Goal: Navigation & Orientation: Understand site structure

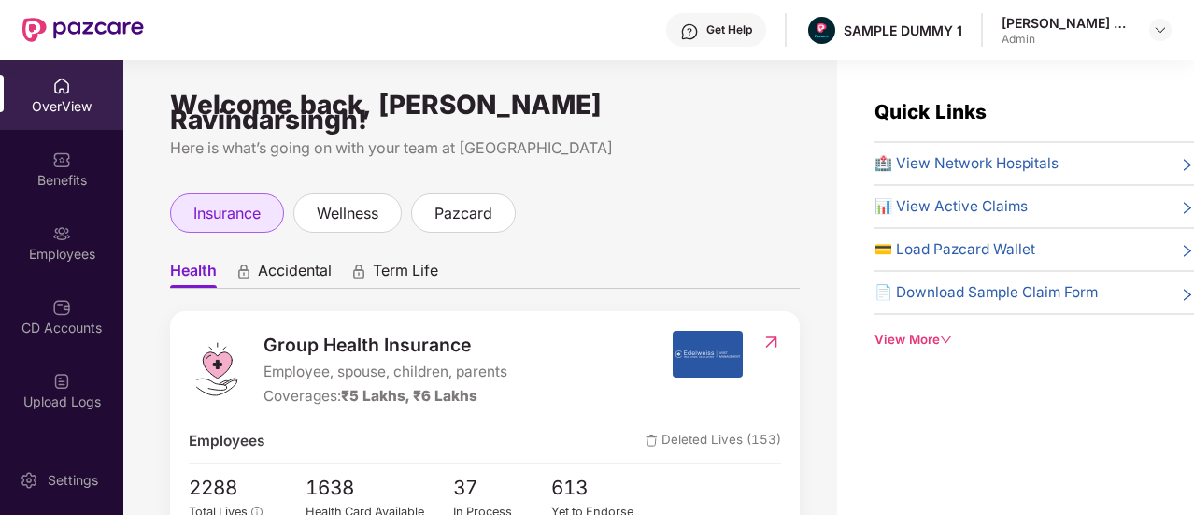
click at [183, 193] on div "insurance" at bounding box center [227, 212] width 114 height 39
click at [182, 263] on span "Health" at bounding box center [193, 274] width 47 height 27
click at [298, 272] on span "Accidental" at bounding box center [295, 274] width 74 height 27
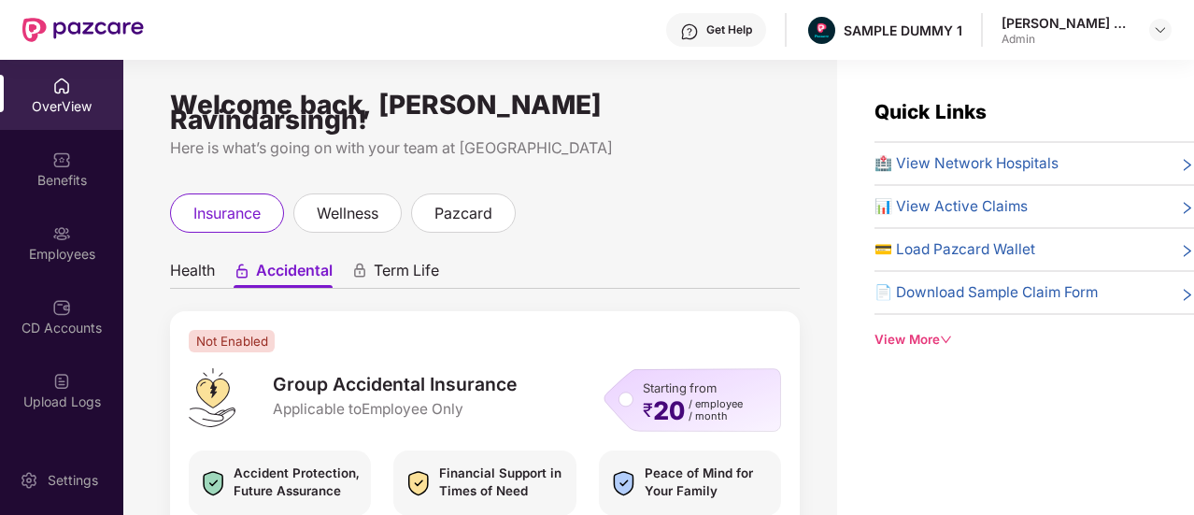
click at [415, 266] on span "Term Life" at bounding box center [406, 274] width 65 height 27
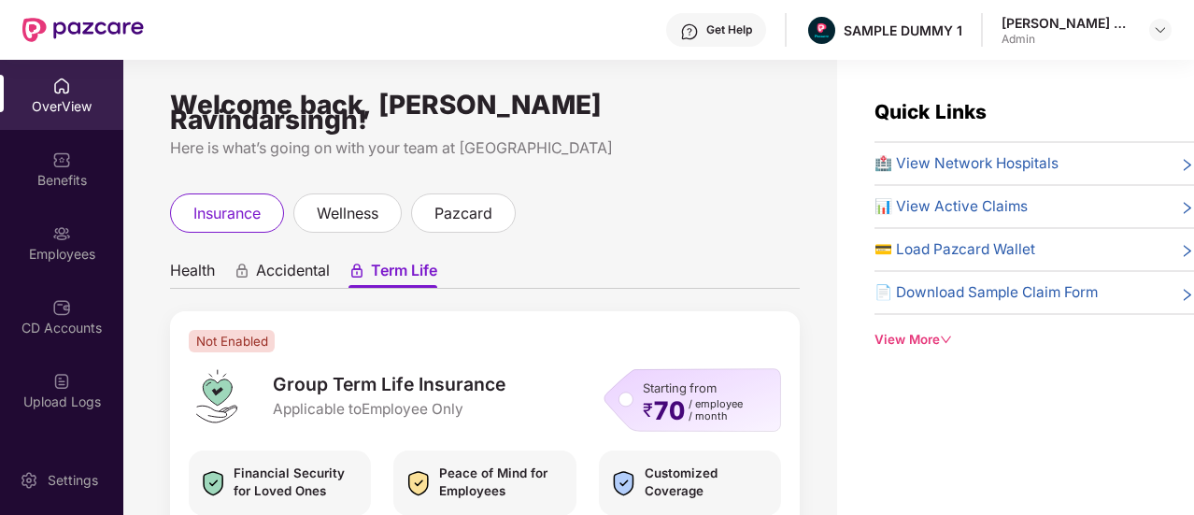
click at [204, 261] on span "Health" at bounding box center [192, 274] width 45 height 27
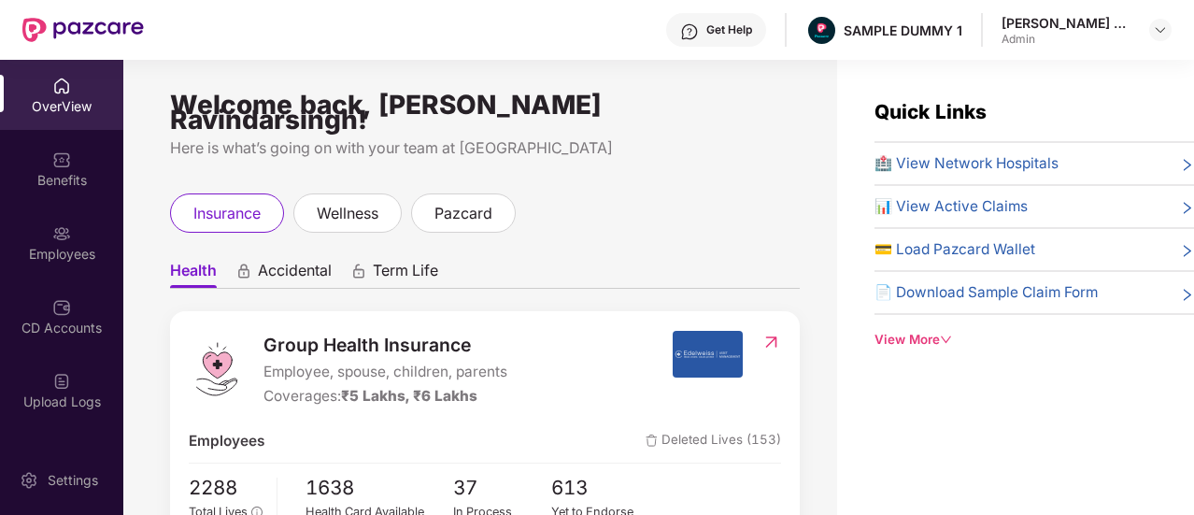
click at [299, 272] on span "Accidental" at bounding box center [295, 274] width 74 height 27
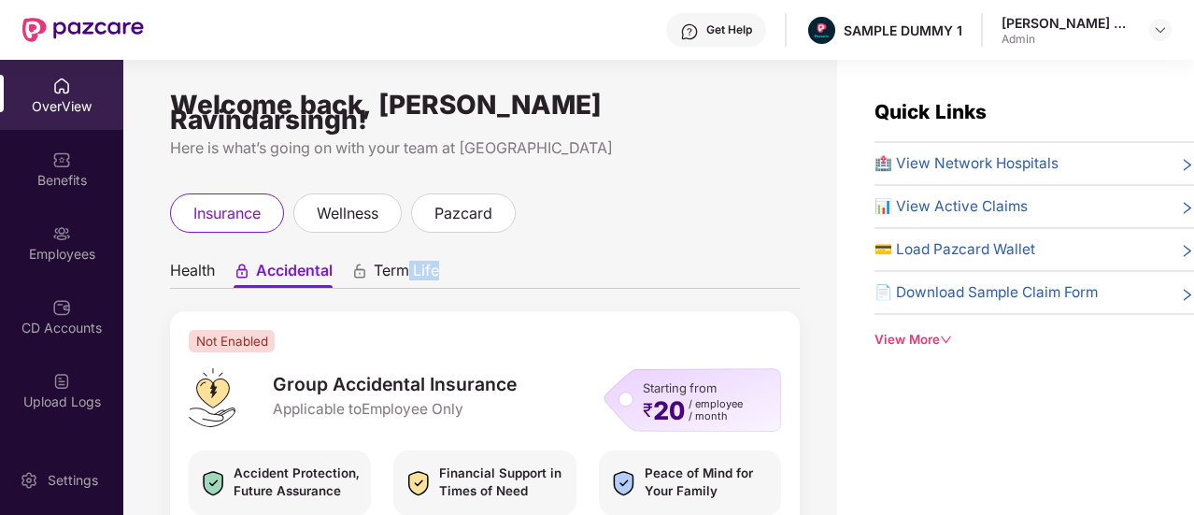
drag, startPoint x: 448, startPoint y: 253, endPoint x: 409, endPoint y: 255, distance: 38.4
click at [409, 255] on ul "Health Accidental Term Life" at bounding box center [485, 269] width 630 height 37
click at [409, 261] on span "Term Life" at bounding box center [406, 274] width 65 height 27
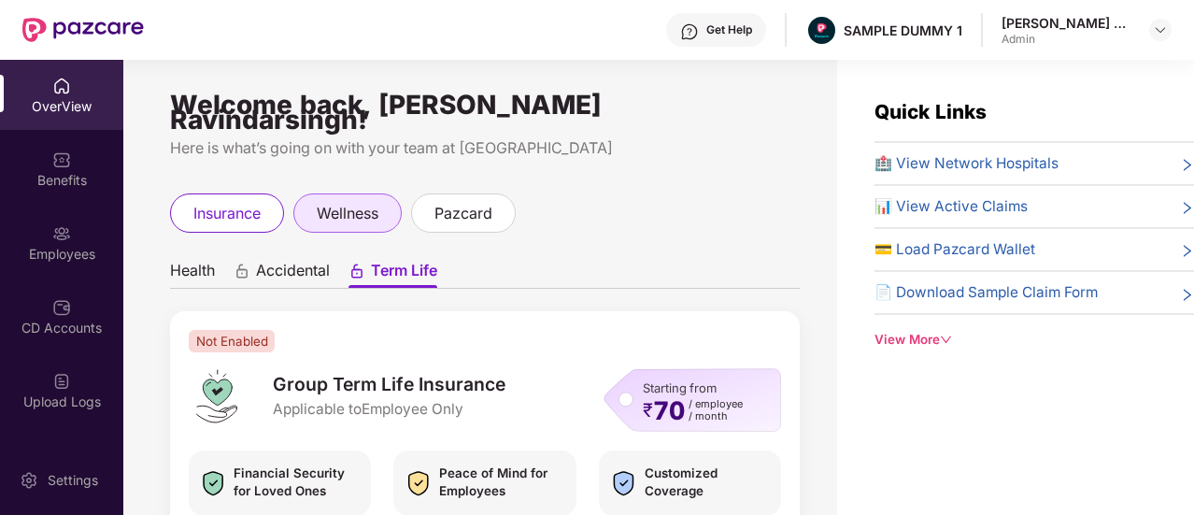
click at [355, 202] on span "wellness" at bounding box center [348, 213] width 62 height 23
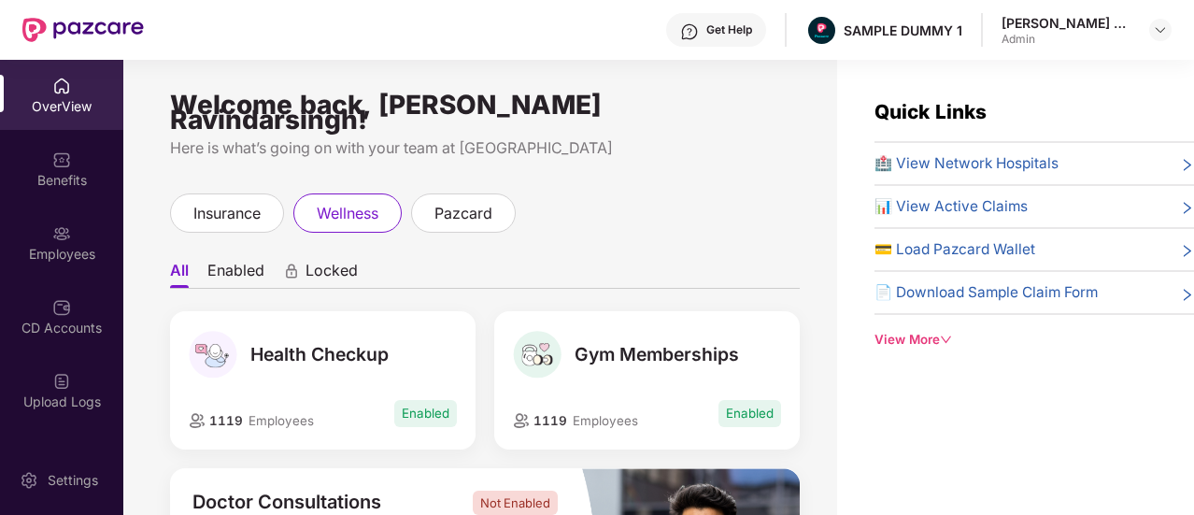
click at [356, 357] on div "Health Checkup" at bounding box center [322, 355] width 267 height 48
click at [481, 202] on span "pazcard" at bounding box center [463, 213] width 58 height 23
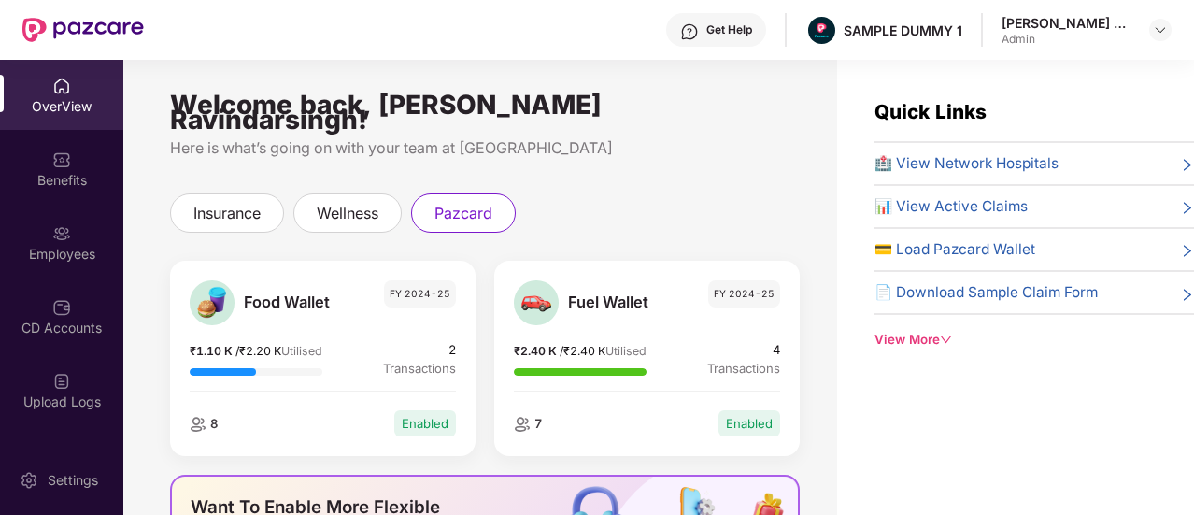
scroll to position [337, 0]
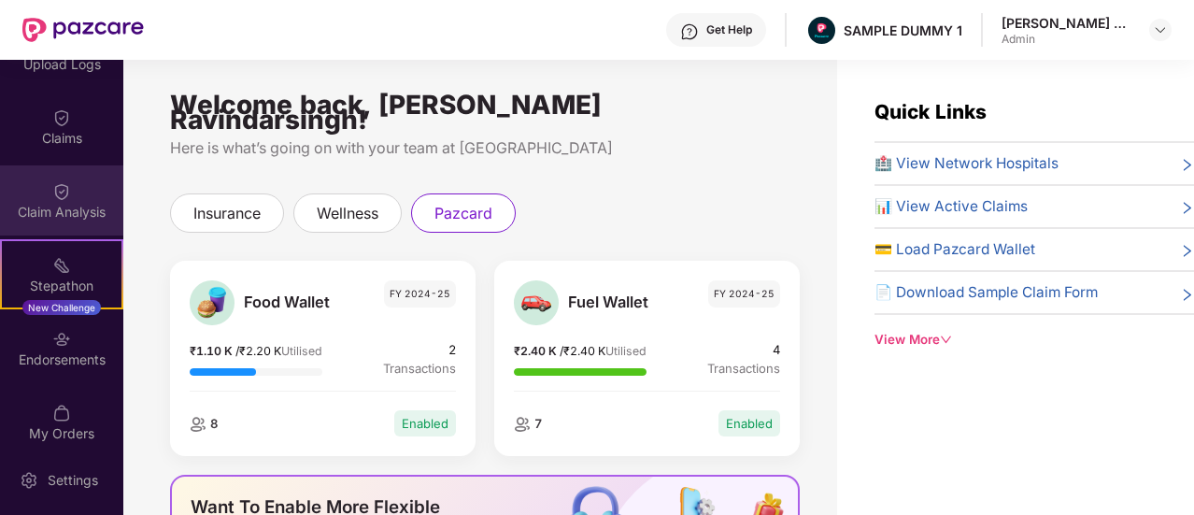
click at [76, 205] on div "Claim Analysis" at bounding box center [61, 212] width 123 height 19
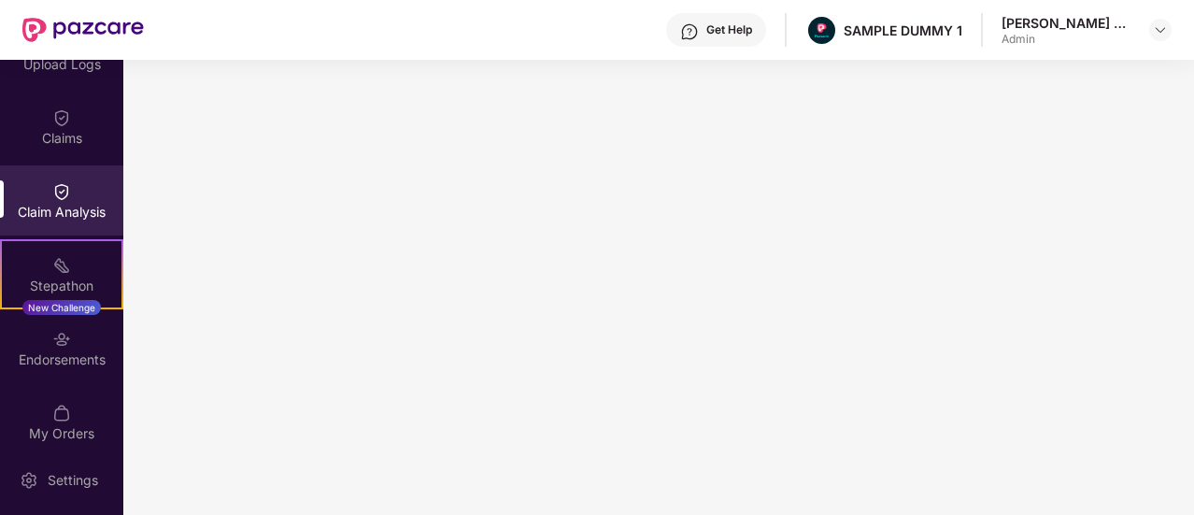
click at [704, 38] on div "Get Help" at bounding box center [716, 30] width 100 height 34
